Goal: Task Accomplishment & Management: Manage account settings

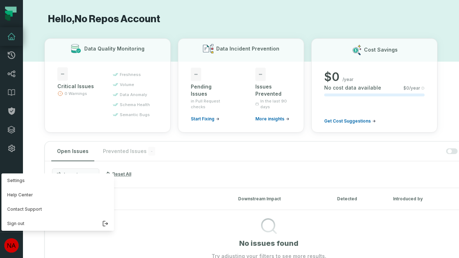
click at [56, 181] on button "Settings" at bounding box center [57, 180] width 113 height 14
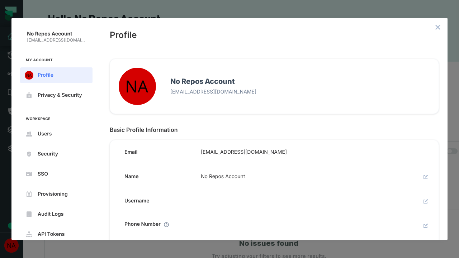
click at [438, 27] on icon "close admin-box" at bounding box center [437, 27] width 5 height 5
